Goal: Information Seeking & Learning: Learn about a topic

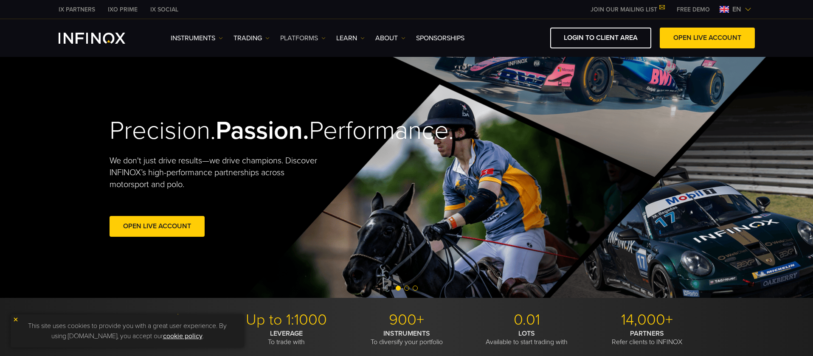
click at [319, 39] on link "PLATFORMS" at bounding box center [302, 38] width 45 height 10
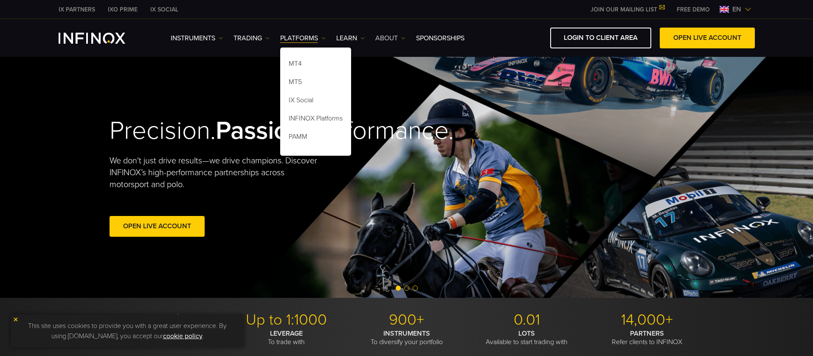
click at [398, 39] on link "ABOUT" at bounding box center [390, 38] width 30 height 10
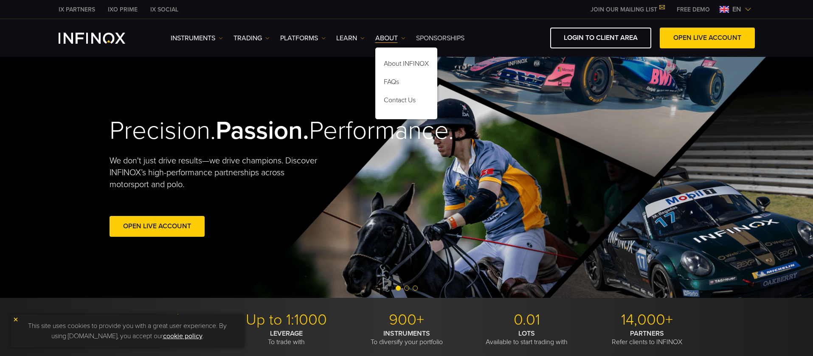
click at [435, 37] on link "SPONSORSHIPS" at bounding box center [440, 38] width 48 height 10
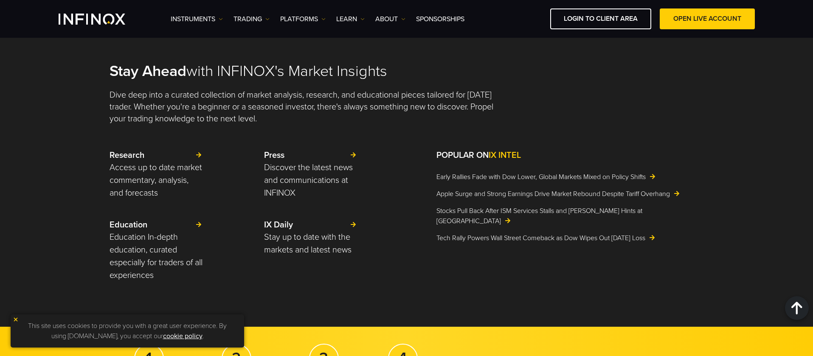
scroll to position [811, 0]
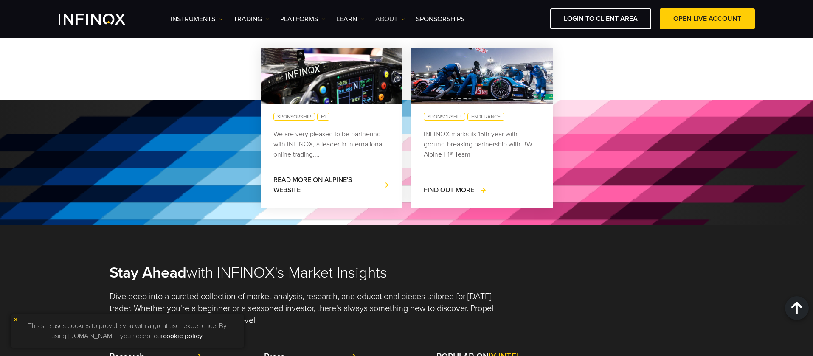
click at [384, 15] on link "ABOUT" at bounding box center [390, 19] width 30 height 10
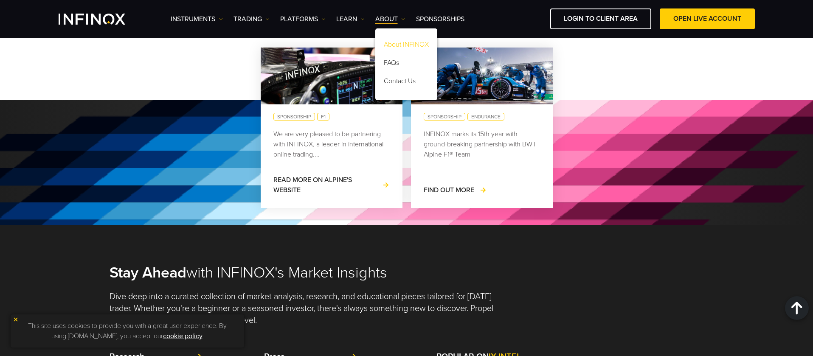
click at [418, 41] on link "About INFINOX" at bounding box center [406, 46] width 62 height 18
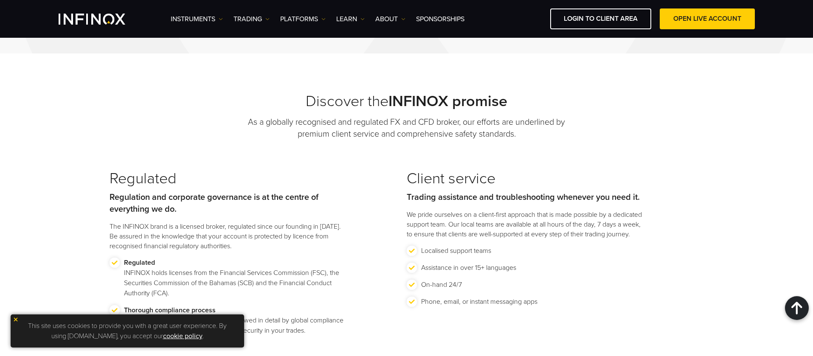
scroll to position [712, 0]
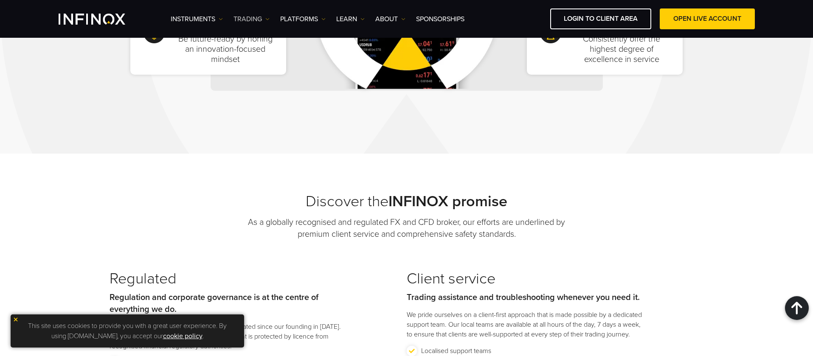
click at [253, 19] on link "TRADING" at bounding box center [251, 19] width 36 height 10
click at [197, 18] on link "Instruments" at bounding box center [197, 19] width 52 height 10
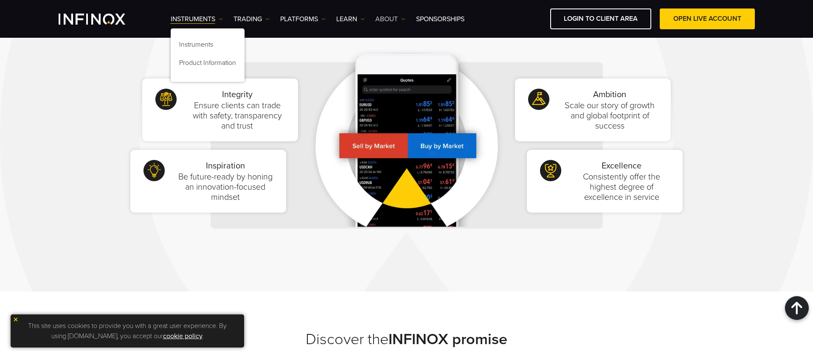
click at [397, 21] on link "ABOUT" at bounding box center [390, 19] width 30 height 10
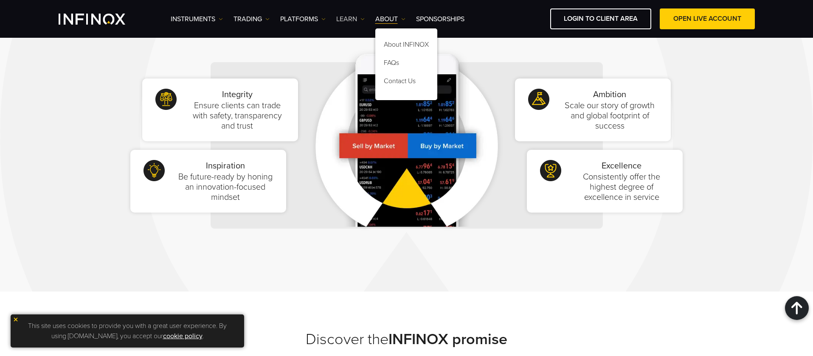
click at [340, 22] on link "Learn" at bounding box center [350, 19] width 28 height 10
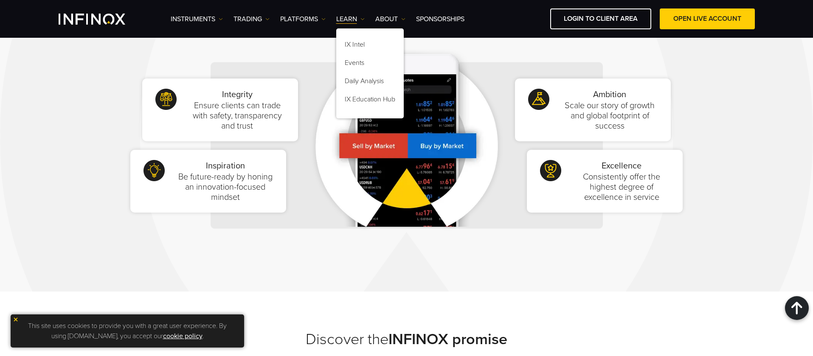
scroll to position [0, 0]
click at [575, 53] on div "Integrity Ensure clients can trade with safety, transparency and trust Inspirat…" at bounding box center [406, 145] width 594 height 218
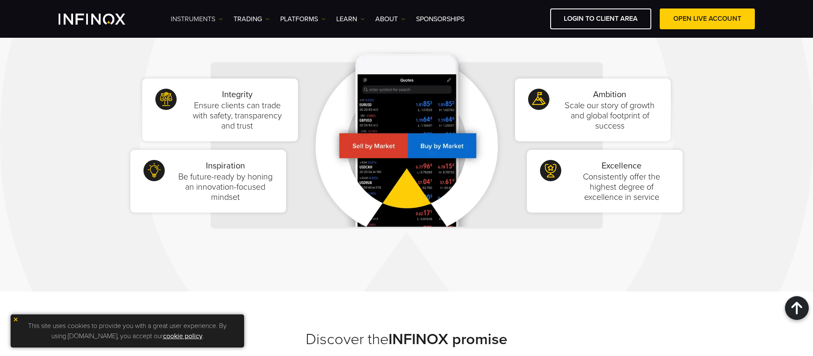
click at [192, 19] on link "Instruments" at bounding box center [197, 19] width 52 height 10
click at [203, 43] on link "Instruments" at bounding box center [208, 46] width 74 height 18
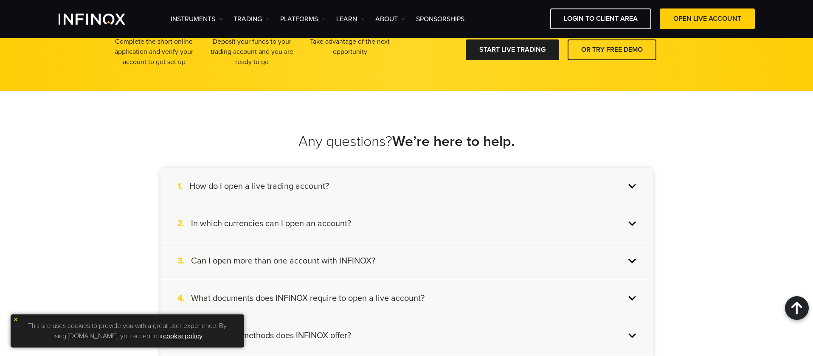
scroll to position [733, 0]
